Goal: Task Accomplishment & Management: Use online tool/utility

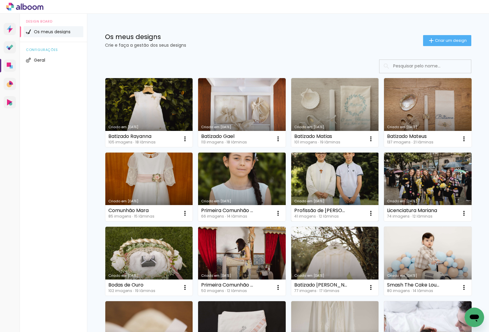
click at [324, 178] on link "Criado em [DATE]" at bounding box center [335, 187] width 88 height 69
